Goal: Entertainment & Leisure: Consume media (video, audio)

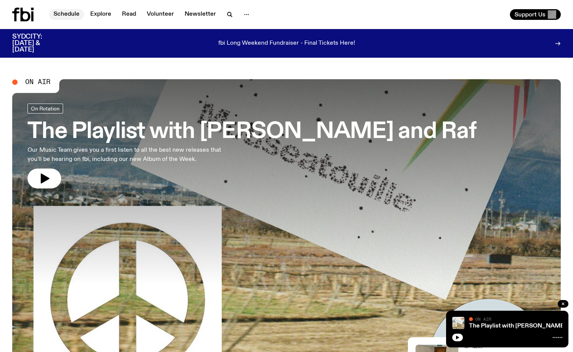
click at [68, 15] on link "Schedule" at bounding box center [66, 14] width 35 height 11
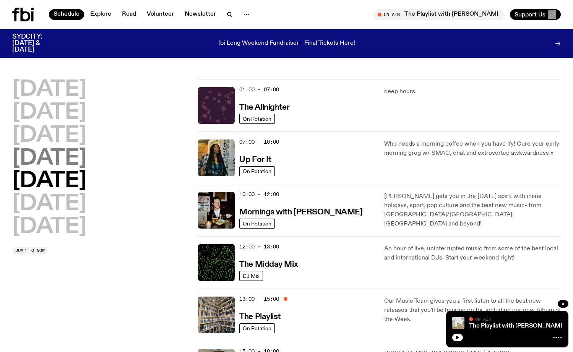
click at [83, 161] on h2 "[DATE]" at bounding box center [49, 158] width 74 height 21
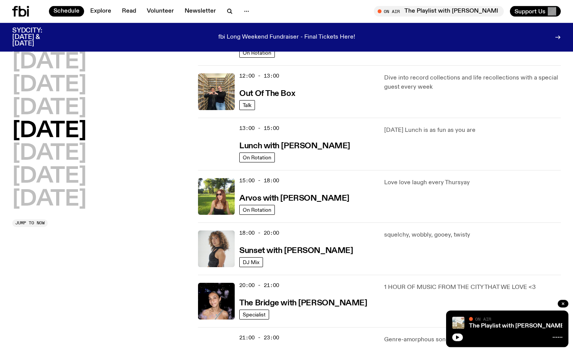
scroll to position [177, 0]
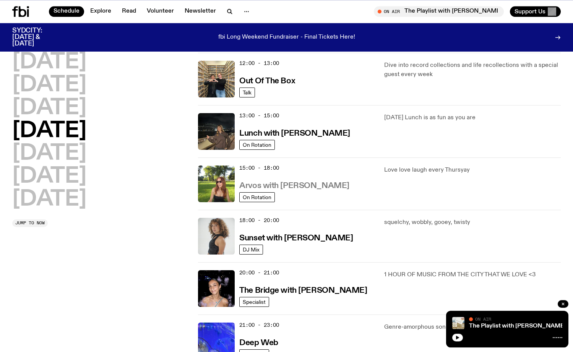
click at [259, 184] on h3 "Arvos with [PERSON_NAME]" at bounding box center [294, 186] width 110 height 8
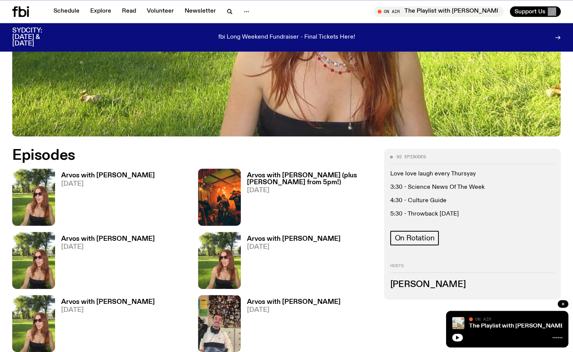
scroll to position [308, 0]
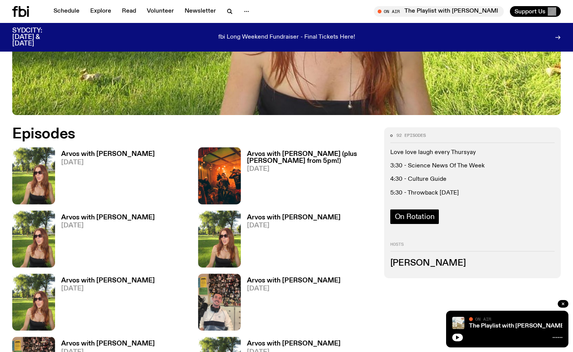
click at [420, 215] on span "On Rotation" at bounding box center [415, 216] width 40 height 8
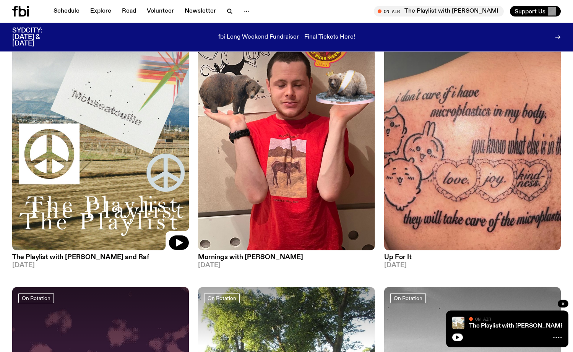
scroll to position [117, 0]
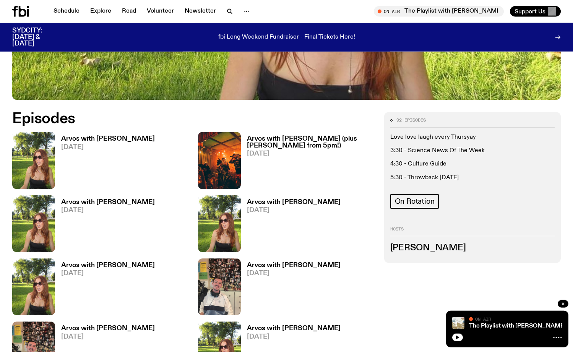
scroll to position [269, 0]
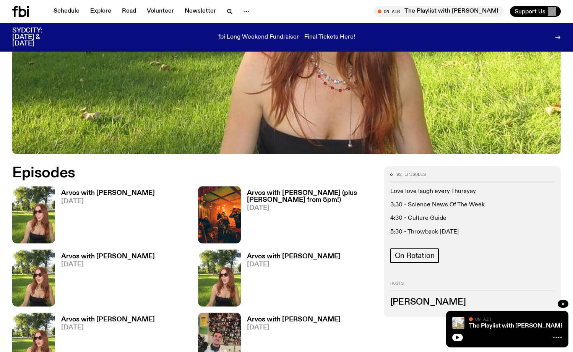
click at [105, 191] on h3 "Arvos with [PERSON_NAME]" at bounding box center [108, 193] width 94 height 6
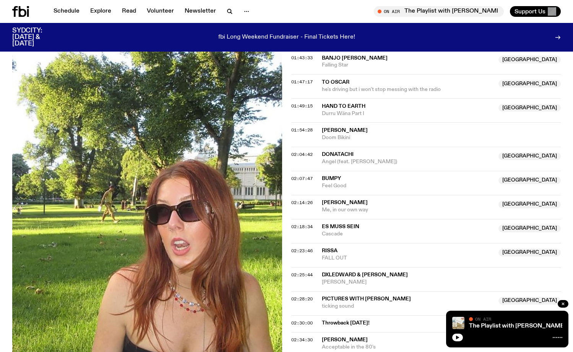
scroll to position [896, 0]
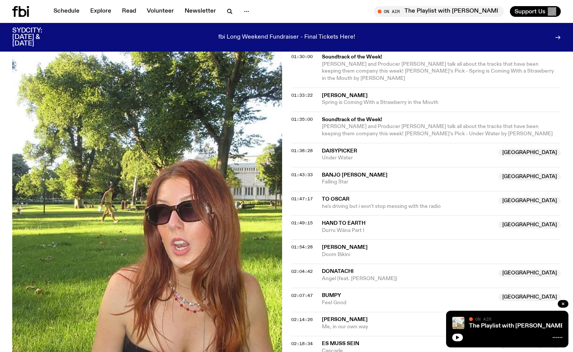
click at [337, 172] on span "Banjo [PERSON_NAME]" at bounding box center [355, 174] width 66 height 5
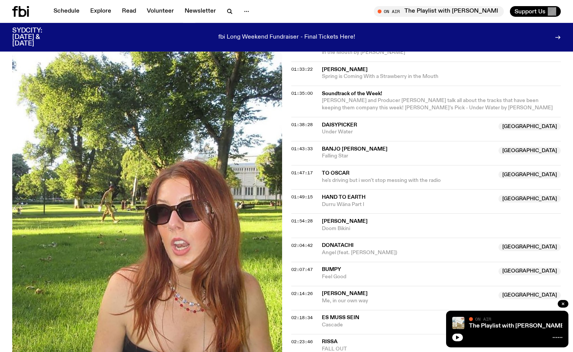
scroll to position [935, 0]
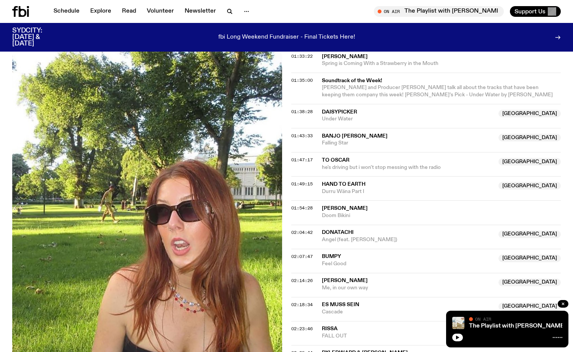
click at [336, 157] on span "To Oscar" at bounding box center [336, 159] width 28 height 5
